Goal: Task Accomplishment & Management: Manage account settings

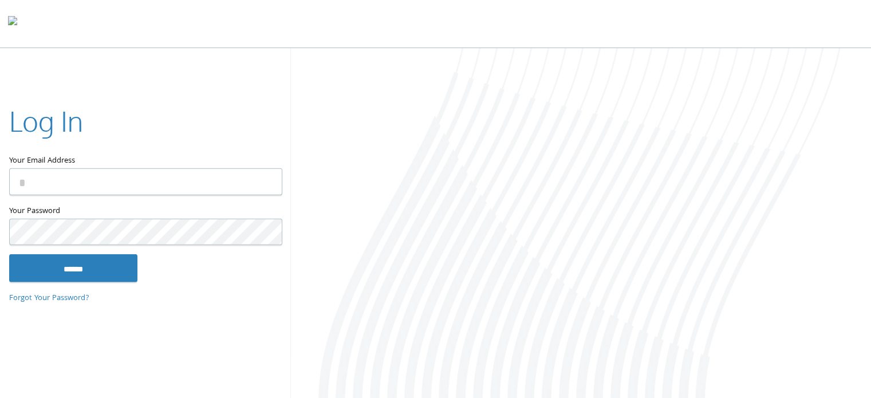
click at [99, 180] on input "Your Email Address" at bounding box center [145, 181] width 273 height 27
type input "**********"
click at [9, 254] on input "******" at bounding box center [73, 268] width 128 height 28
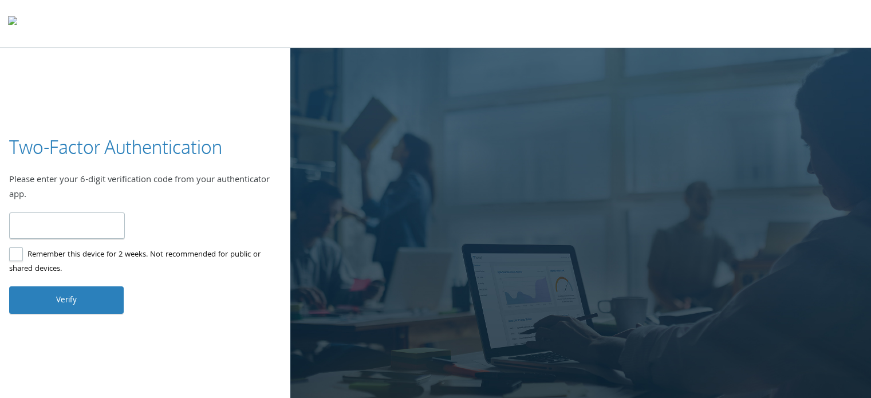
type input "******"
